Goal: Information Seeking & Learning: Find contact information

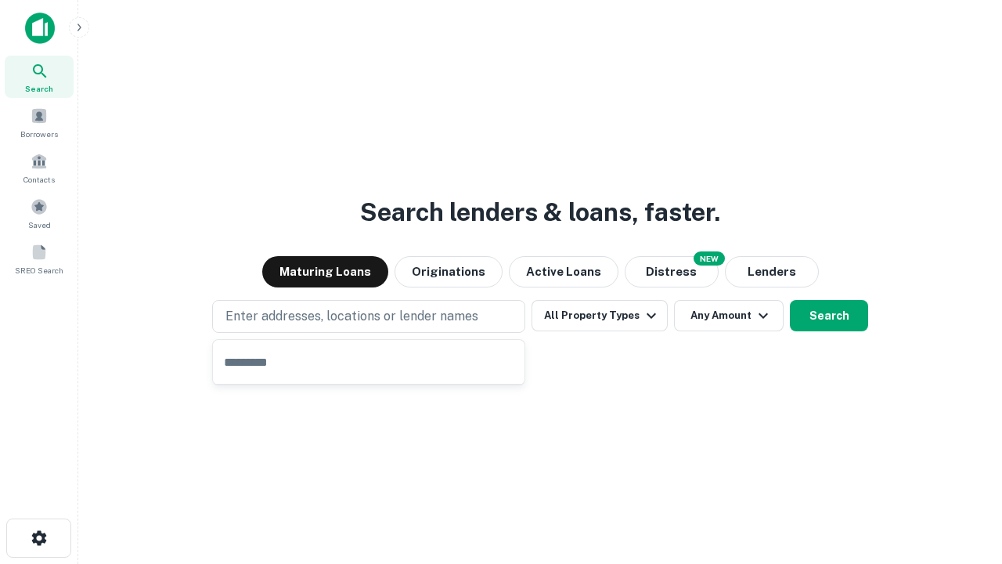
type input "**********"
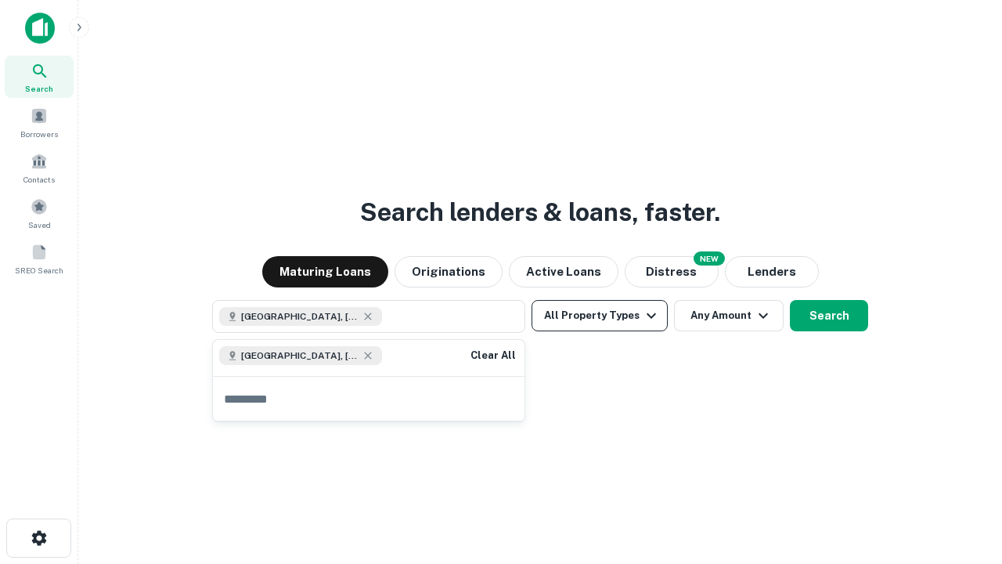
click at [600, 315] on button "All Property Types" at bounding box center [599, 315] width 136 height 31
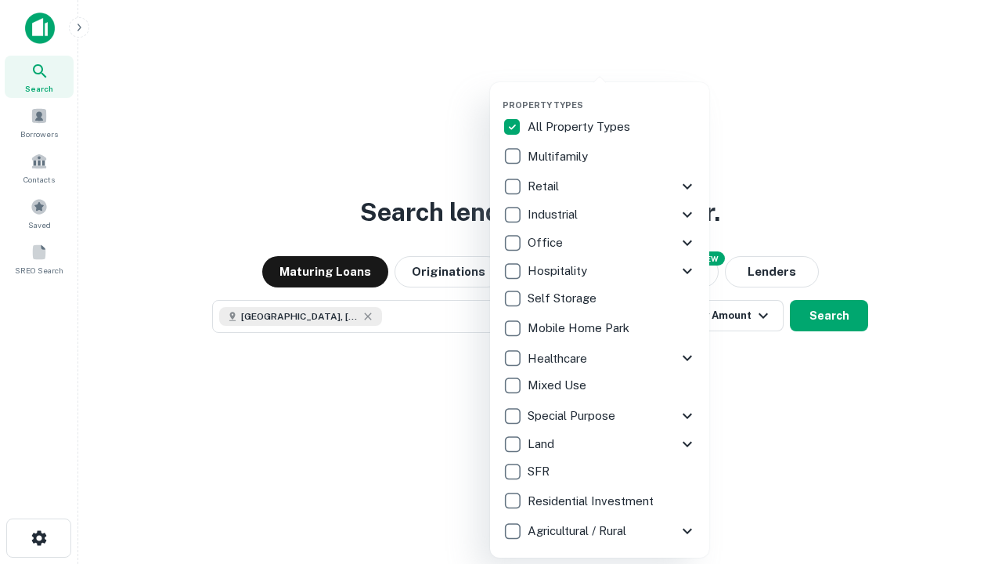
click at [612, 95] on button "button" at bounding box center [611, 95] width 219 height 1
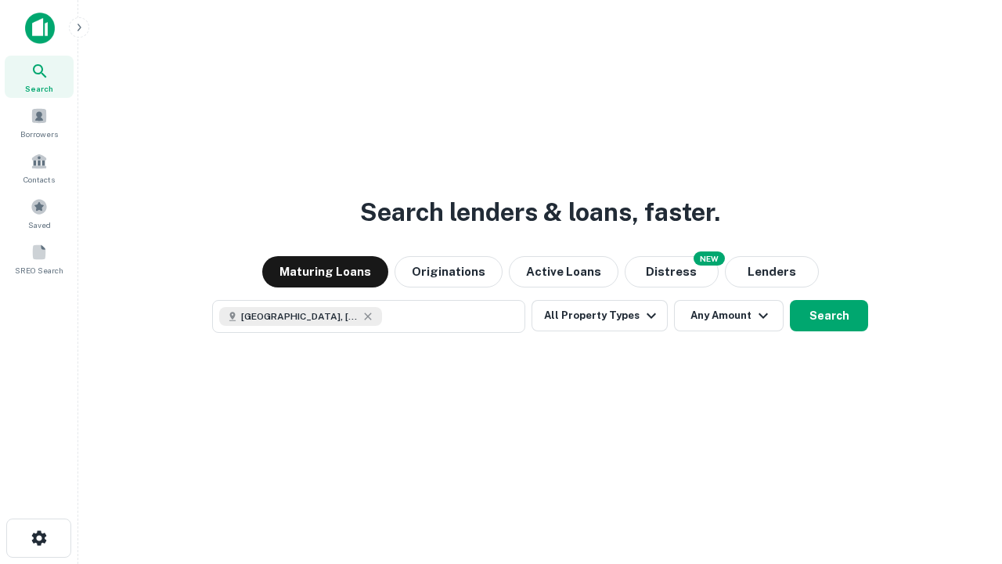
scroll to position [25, 0]
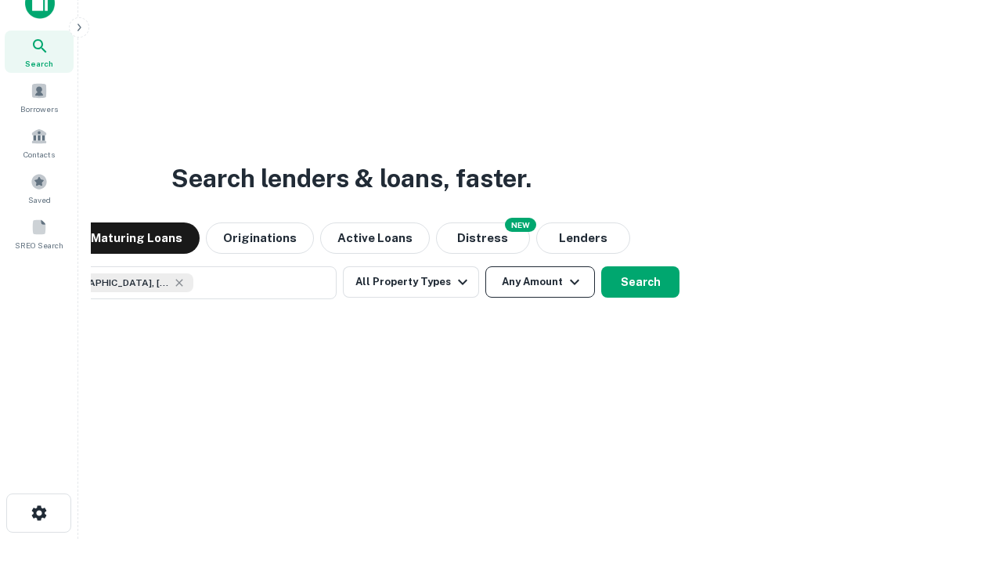
click at [485, 266] on button "Any Amount" at bounding box center [540, 281] width 110 height 31
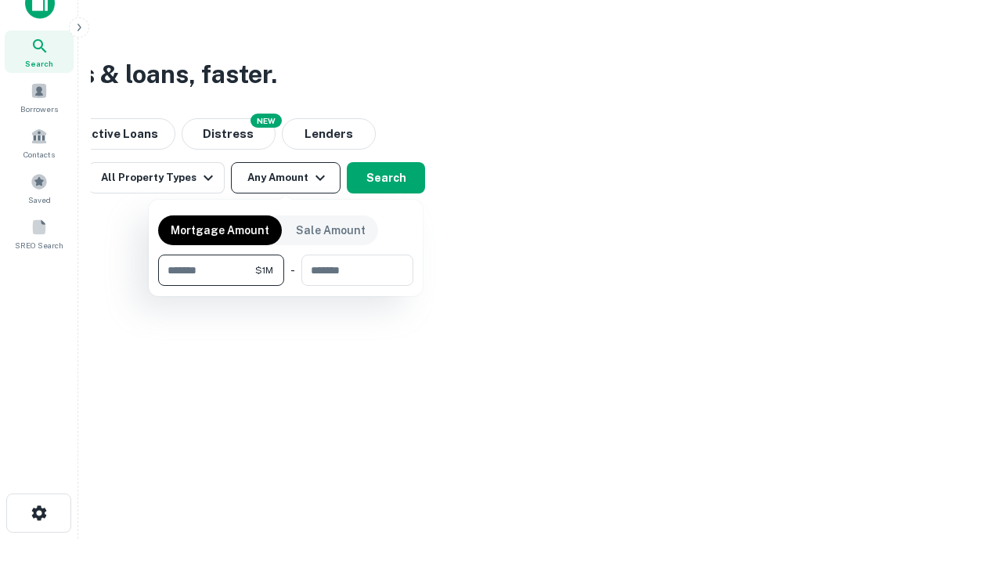
type input "*******"
click at [286, 286] on button "button" at bounding box center [285, 286] width 255 height 1
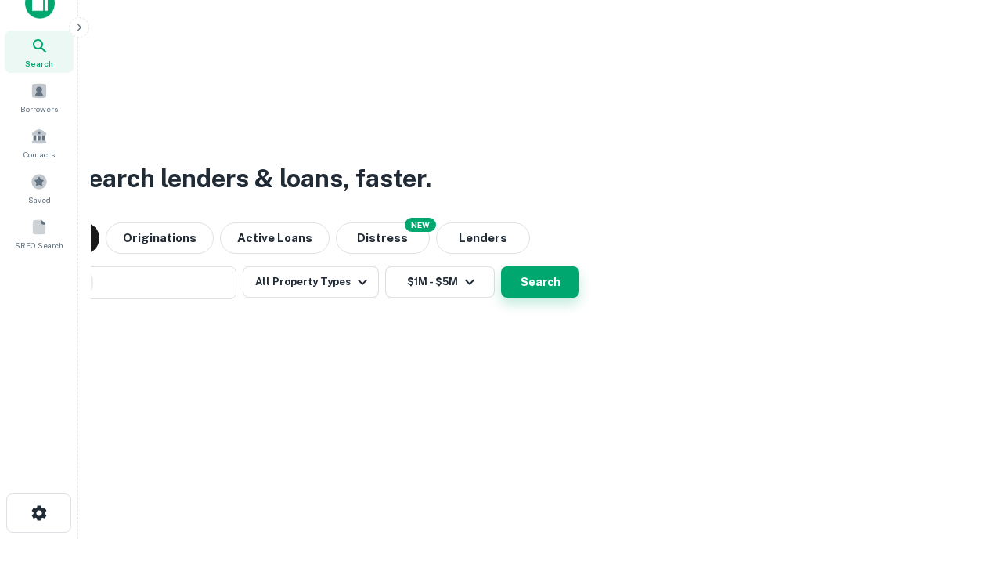
click at [501, 266] on button "Search" at bounding box center [540, 281] width 78 height 31
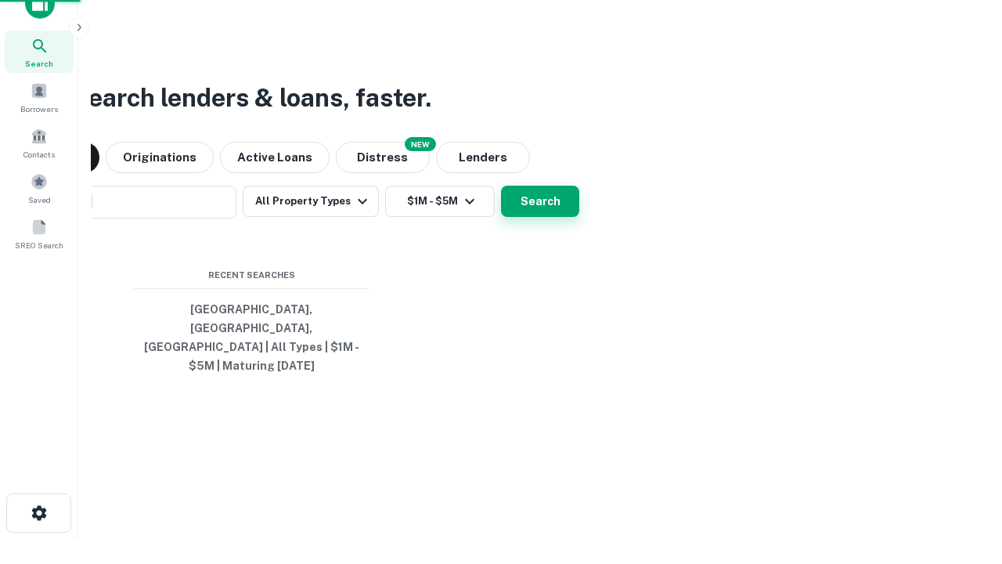
scroll to position [51, 443]
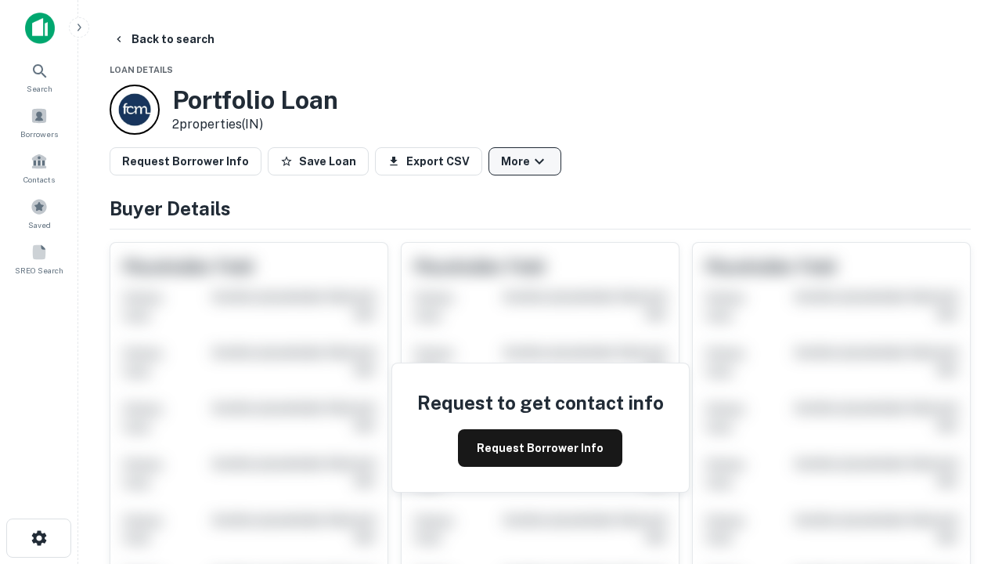
click at [524, 161] on button "More" at bounding box center [524, 161] width 73 height 28
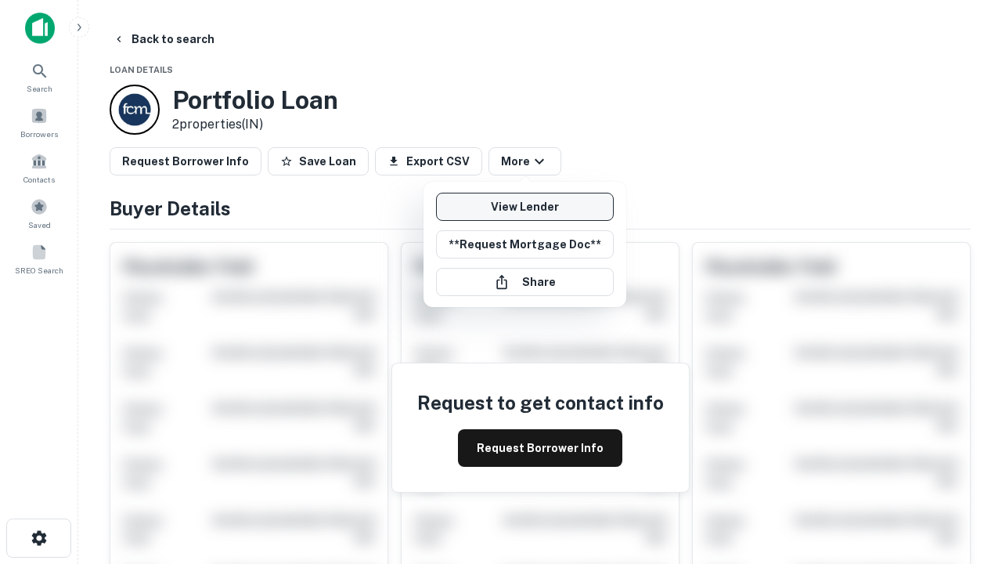
click at [524, 207] on link "View Lender" at bounding box center [525, 207] width 178 height 28
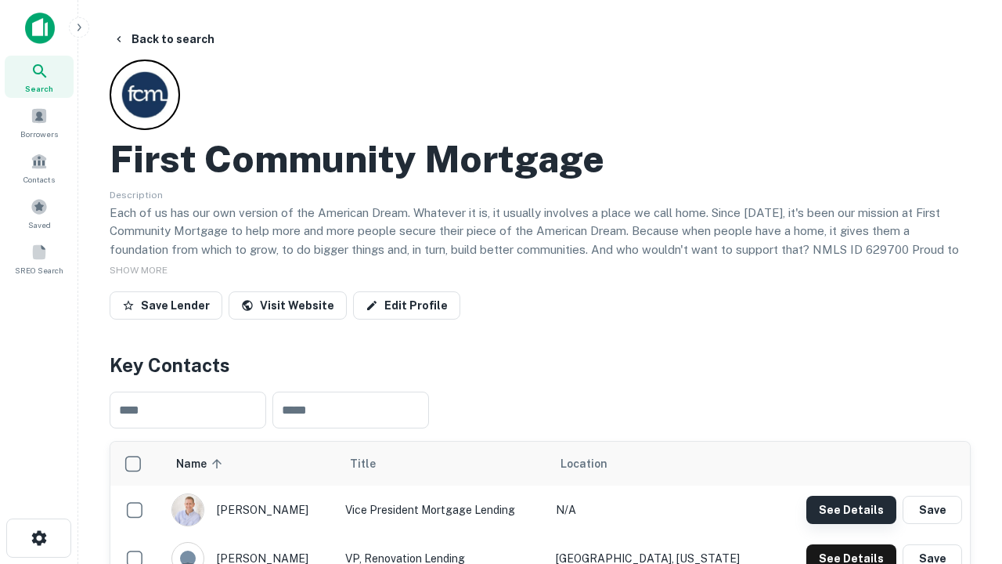
click at [851, 509] on button "See Details" at bounding box center [851, 509] width 90 height 28
click at [38, 538] on icon "button" at bounding box center [39, 537] width 19 height 19
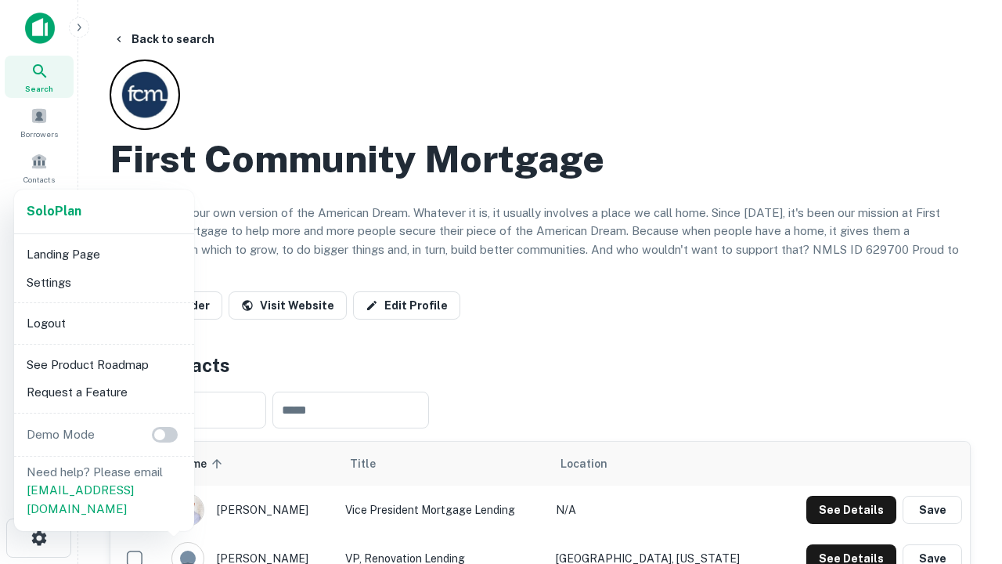
click at [103, 322] on li "Logout" at bounding box center [103, 323] width 167 height 28
